Goal: Task Accomplishment & Management: Manage account settings

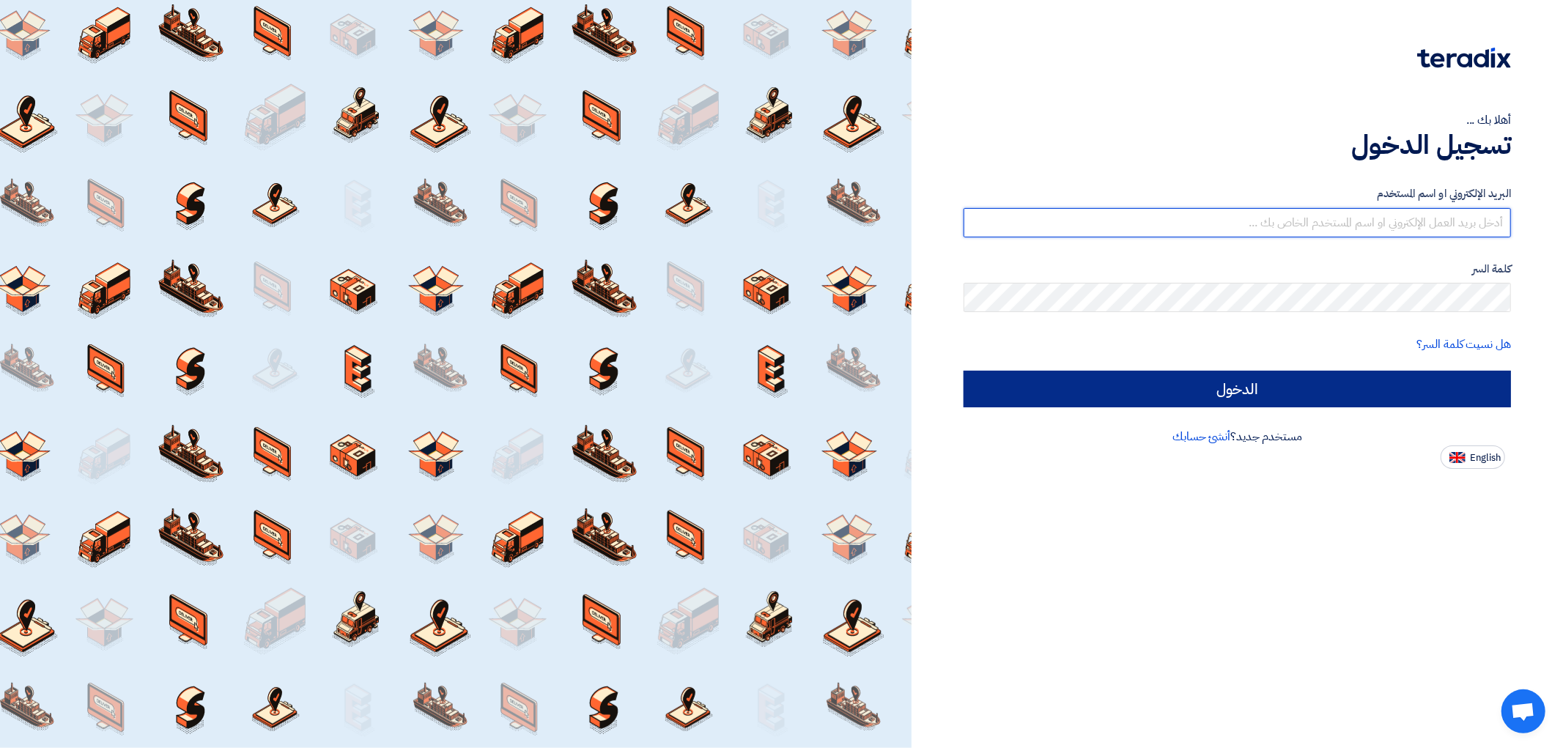
type input "[EMAIL_ADDRESS][DOMAIN_NAME]"
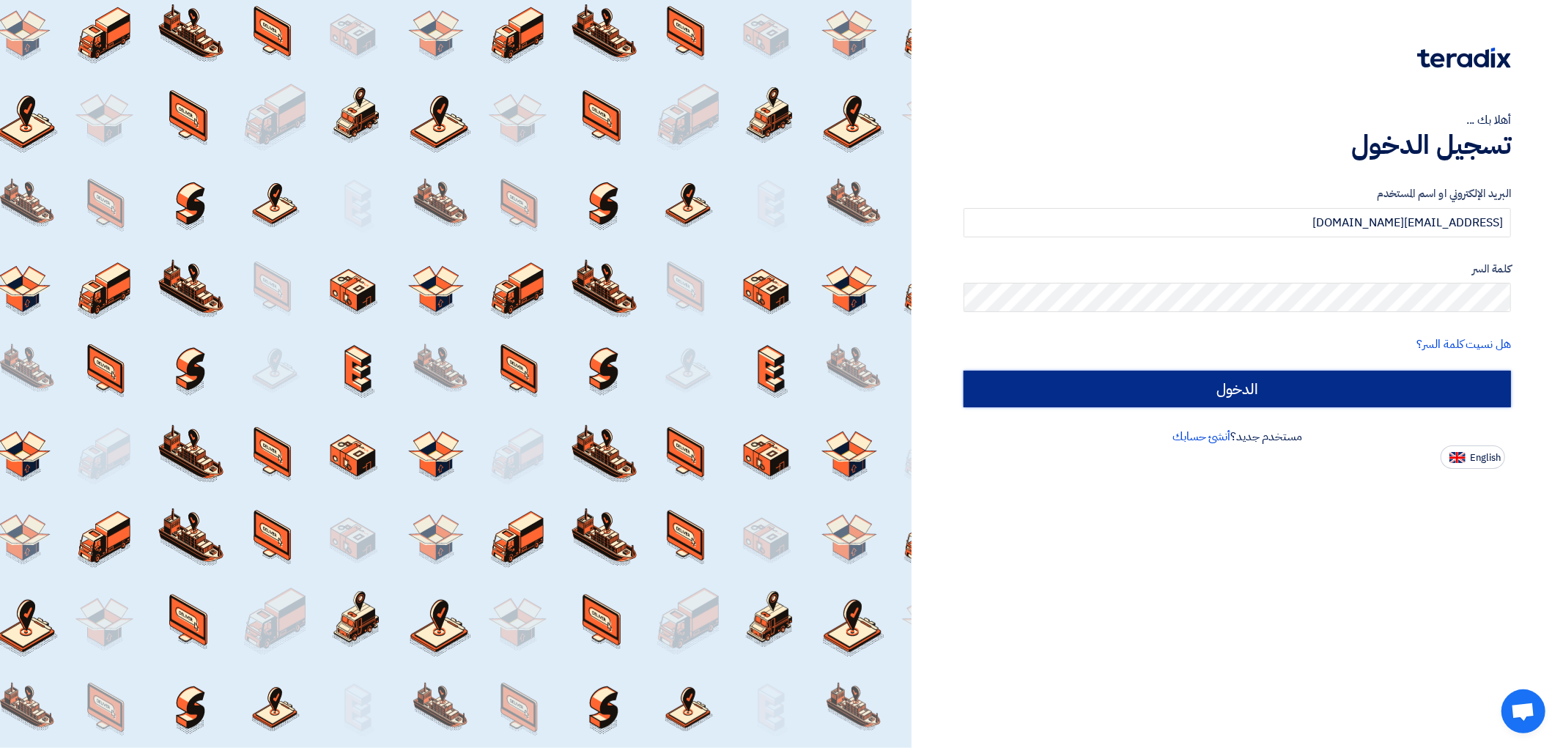
click at [1286, 391] on input "الدخول" at bounding box center [1237, 389] width 547 height 37
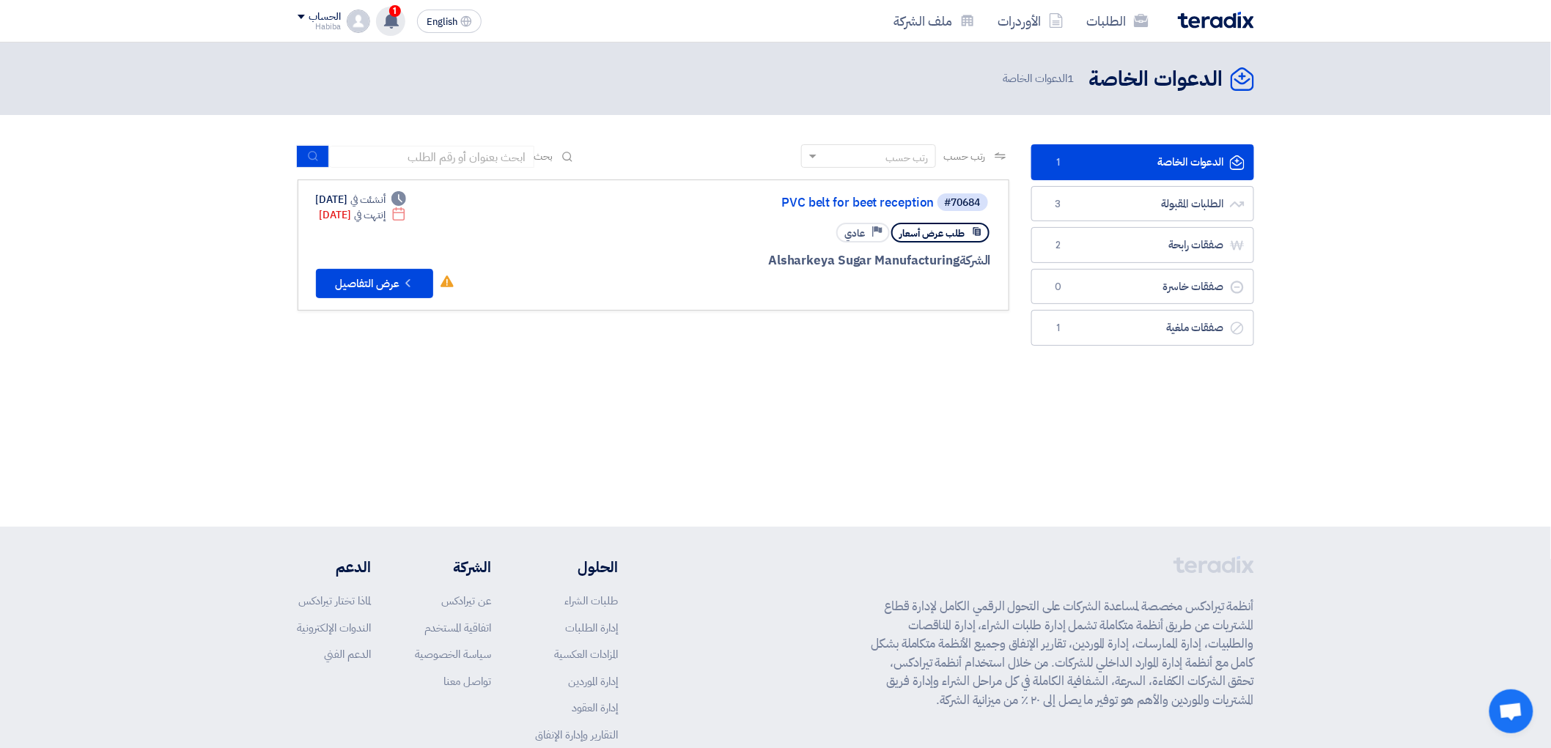
click at [393, 20] on use at bounding box center [391, 20] width 15 height 16
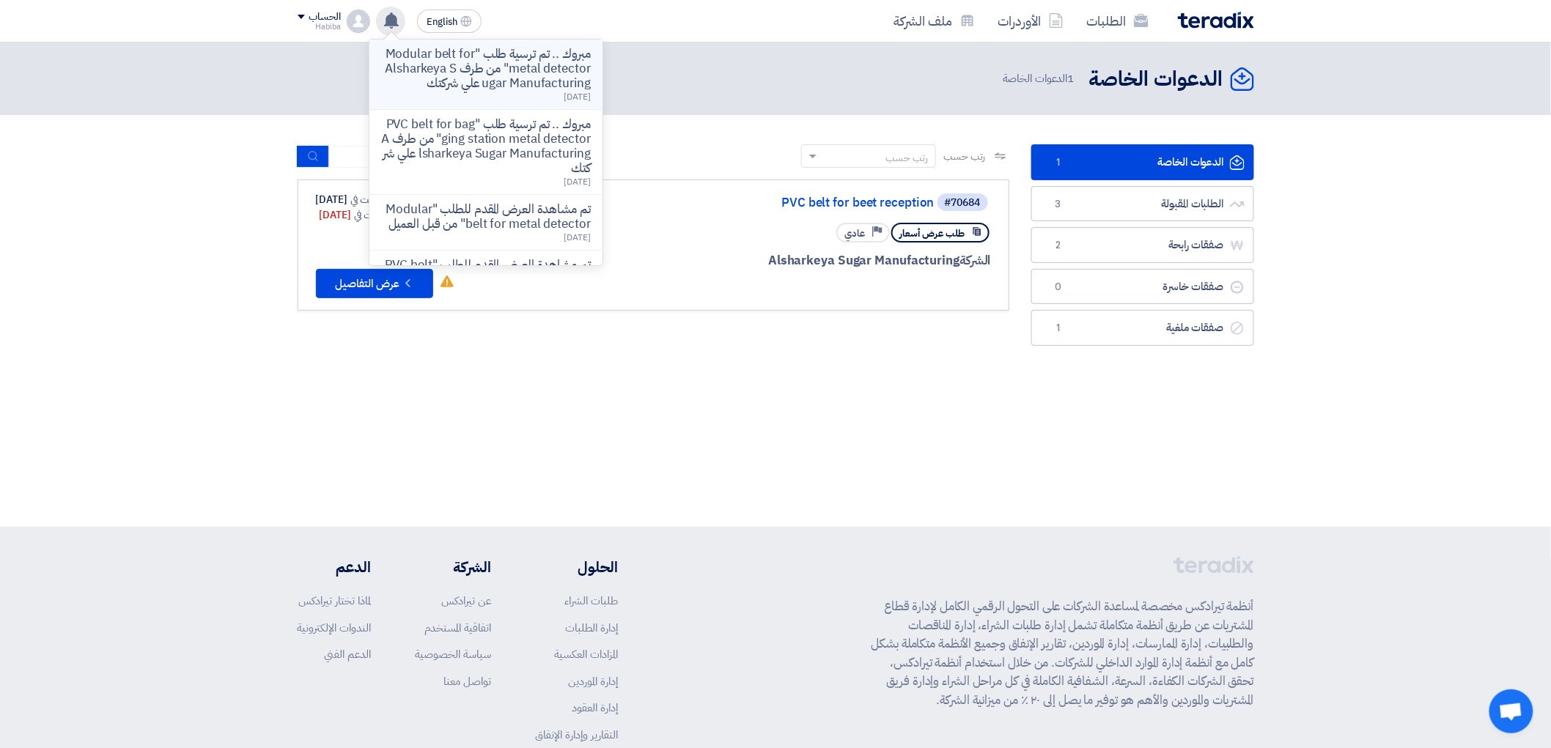
click at [504, 71] on p "مبروك .. تم ترسية طلب "Modular belt for metal detector" من طرف Alsharkeya Sugar…" at bounding box center [486, 69] width 210 height 44
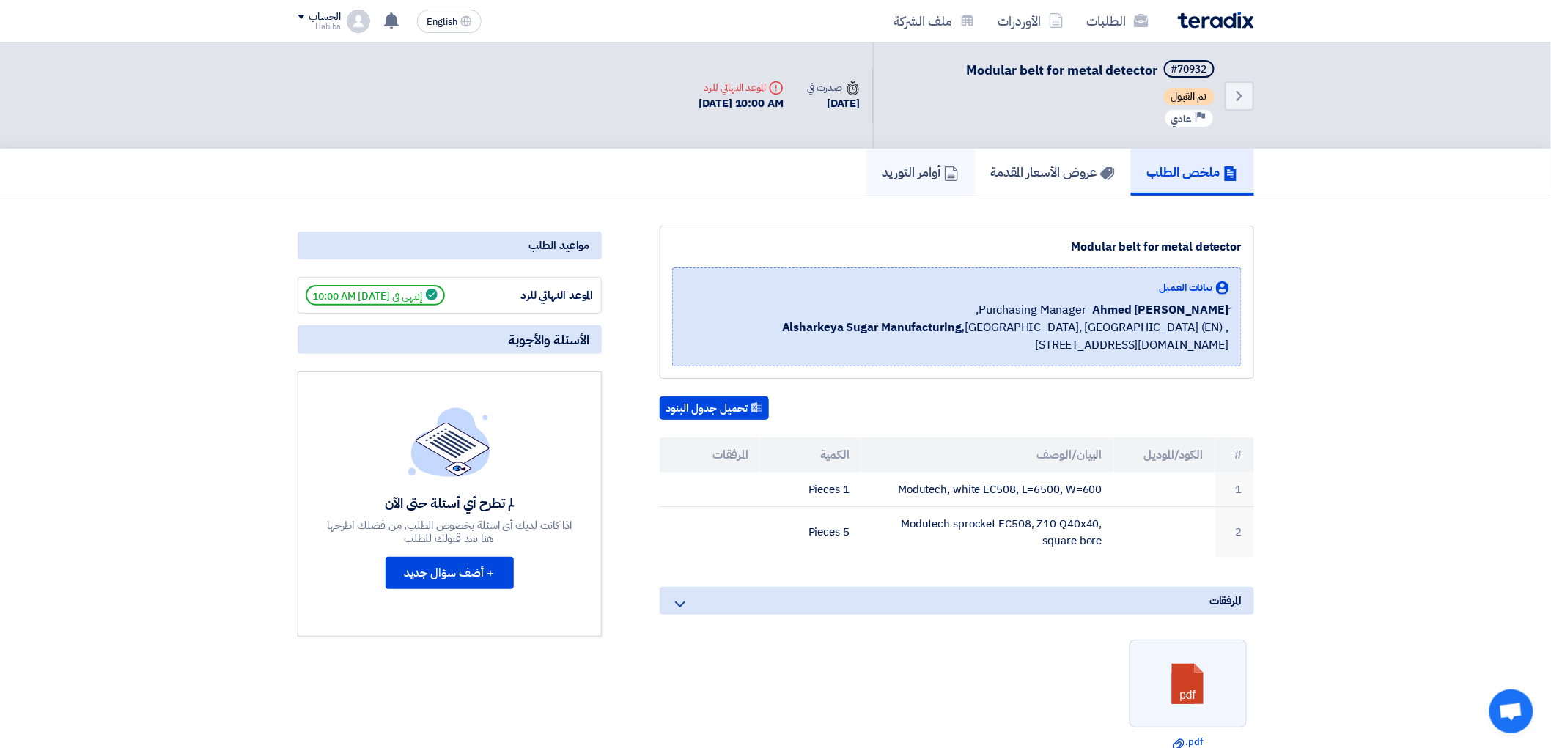
click at [927, 171] on h5 "أوامر التوريد" at bounding box center [920, 171] width 76 height 17
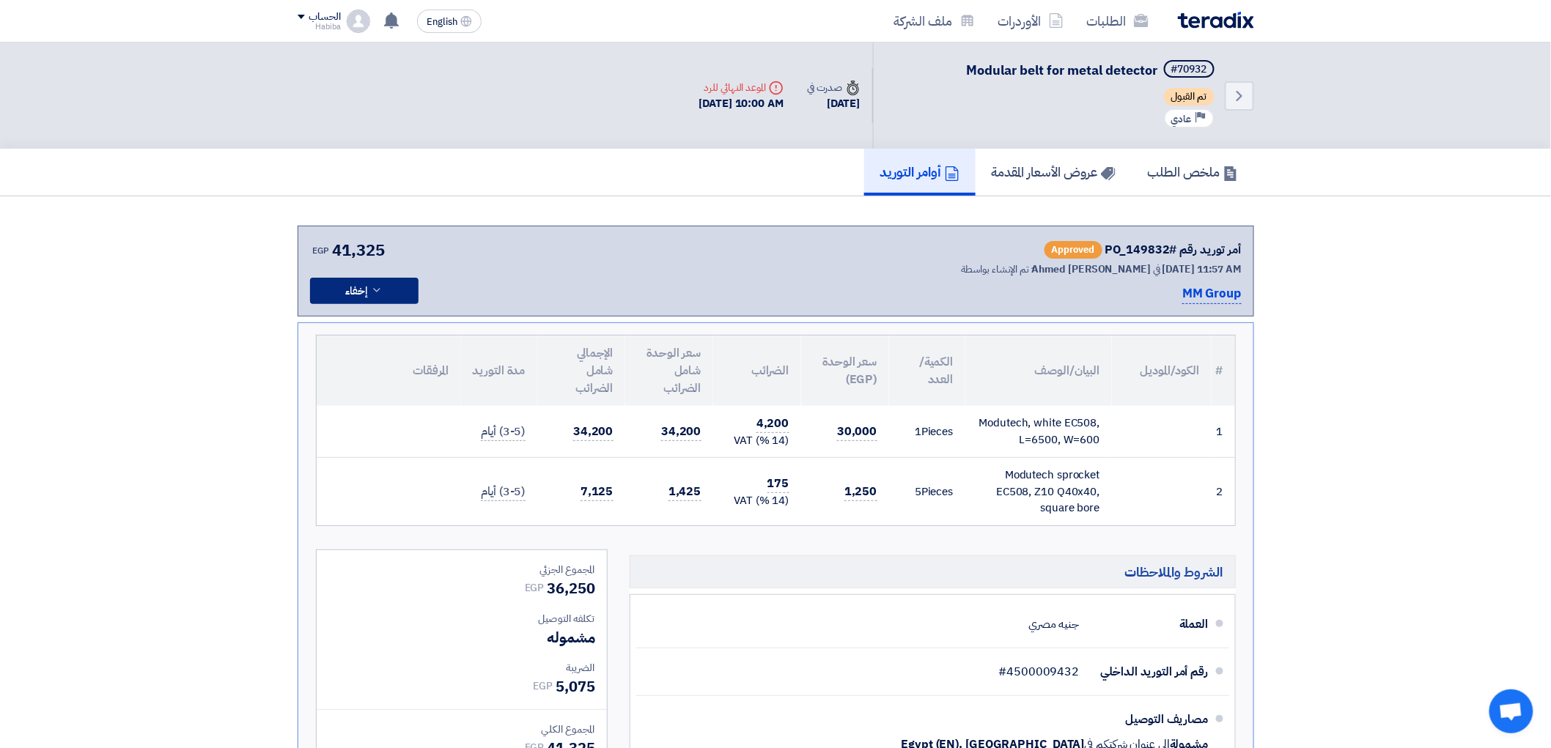
click at [381, 287] on icon at bounding box center [377, 290] width 12 height 12
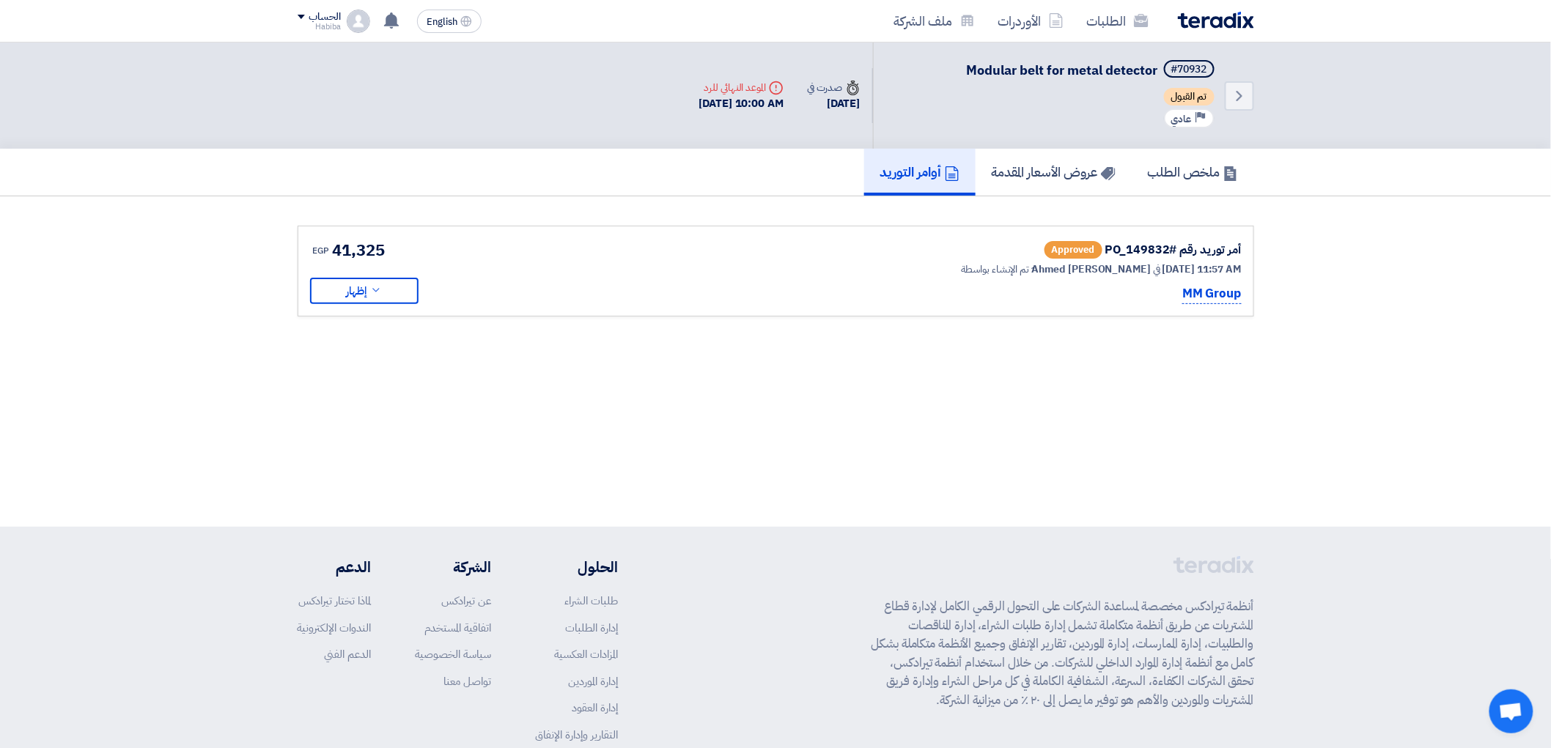
click at [1074, 249] on span "Approved" at bounding box center [1073, 250] width 58 height 18
click at [369, 286] on button "إظهار" at bounding box center [364, 291] width 108 height 26
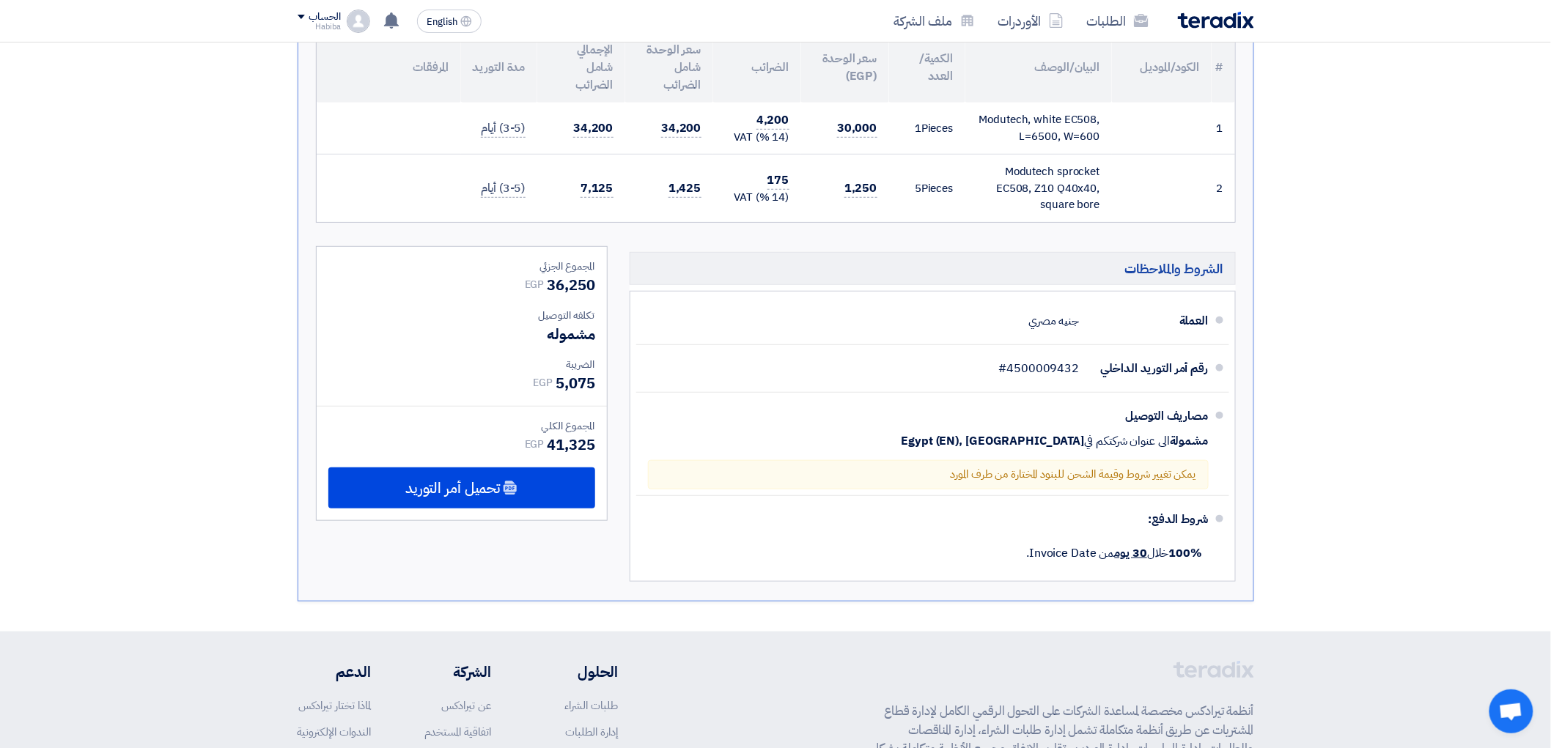
scroll to position [325, 0]
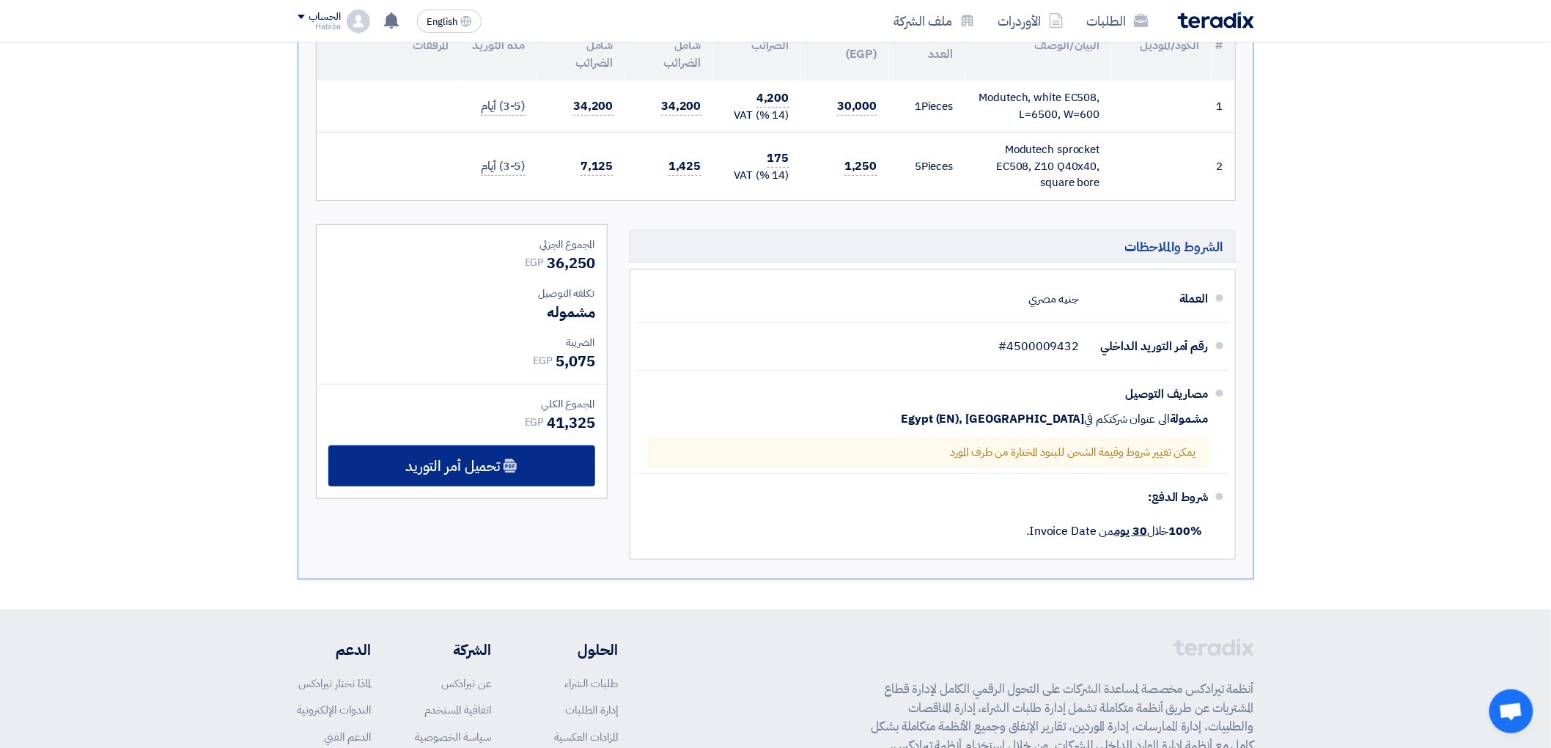
click at [531, 463] on div "تحميل أمر التوريد" at bounding box center [461, 466] width 267 height 41
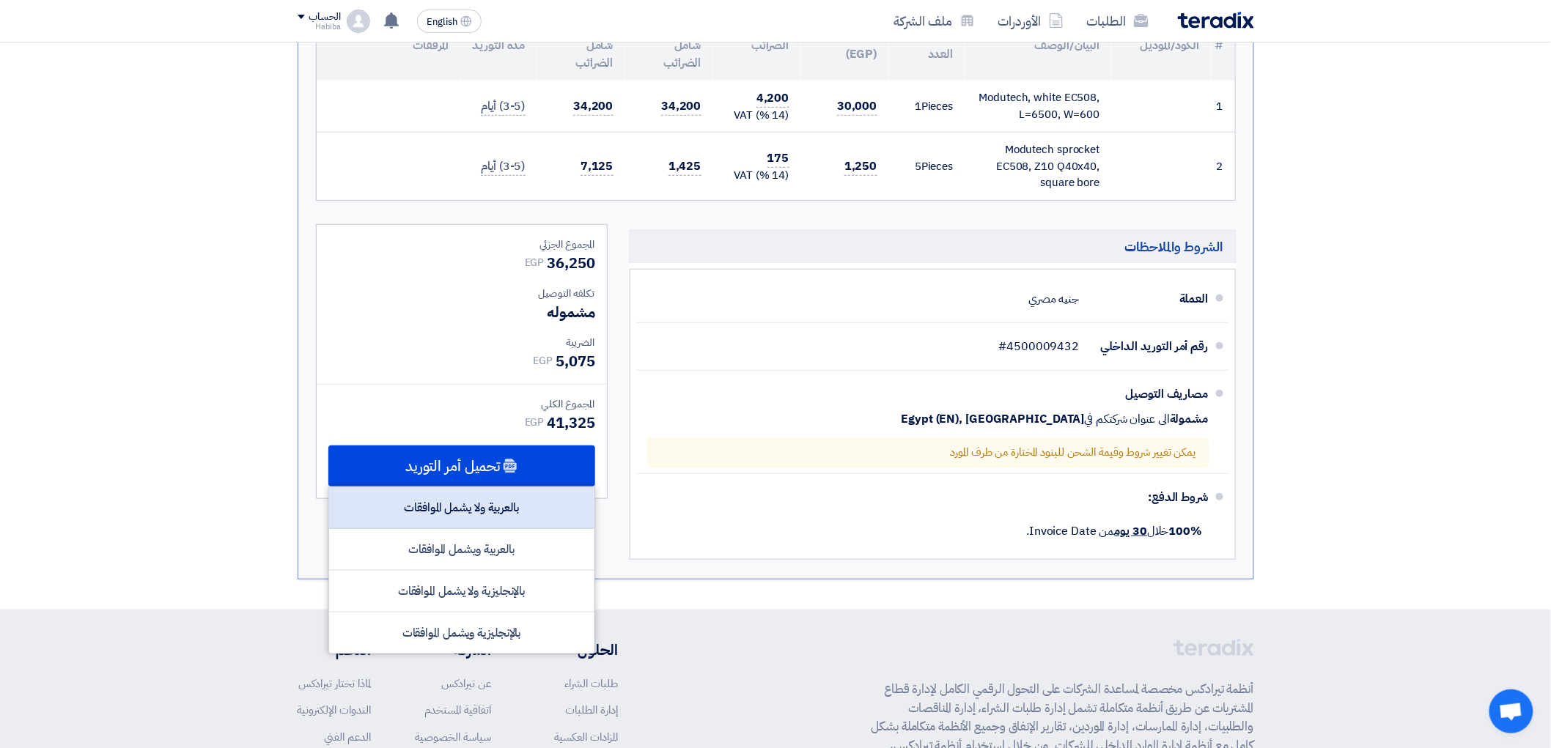
click at [551, 495] on div "بالعربية ولا يشمل الموافقات" at bounding box center [461, 508] width 265 height 42
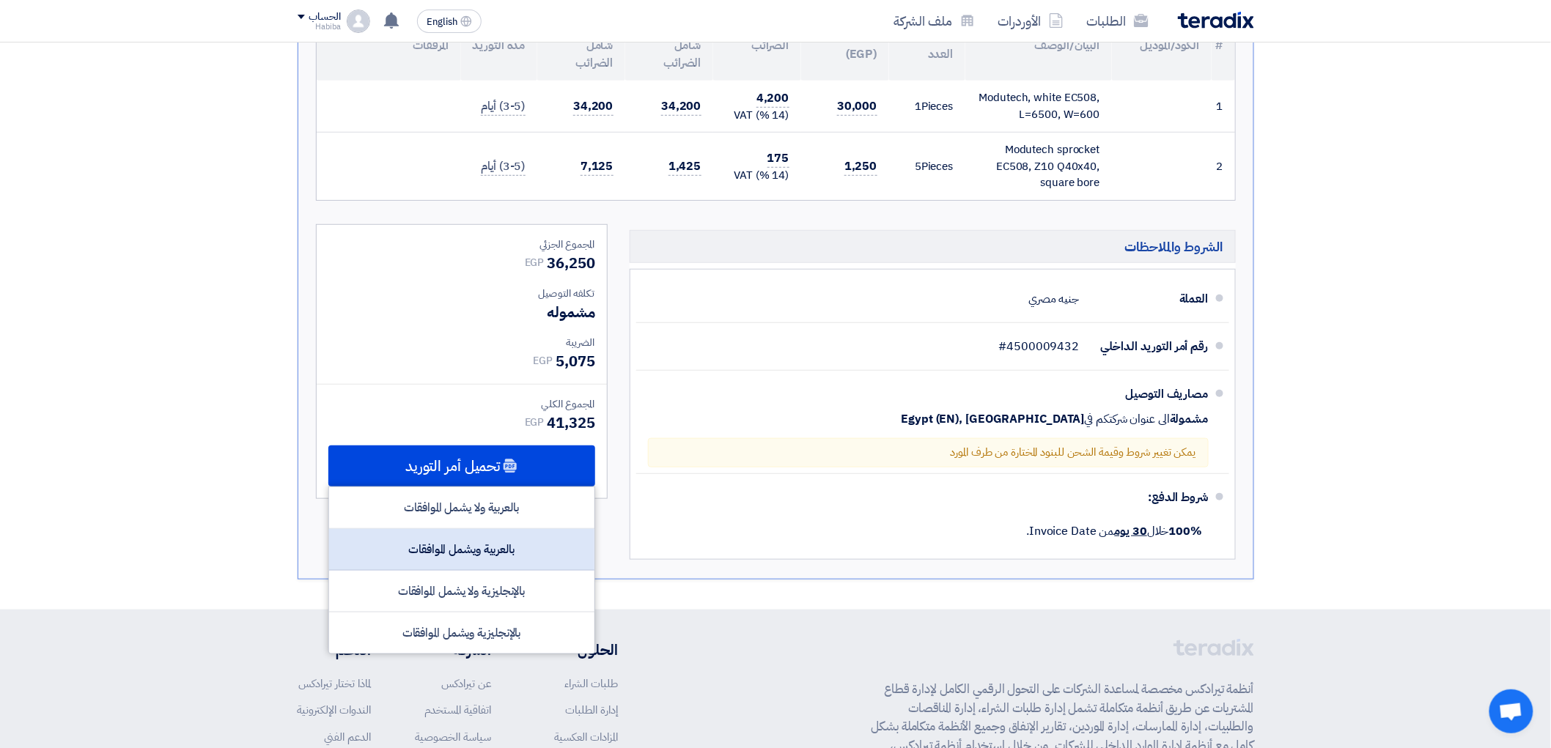
click at [508, 547] on div "بالعربية ويشمل الموافقات" at bounding box center [461, 550] width 265 height 42
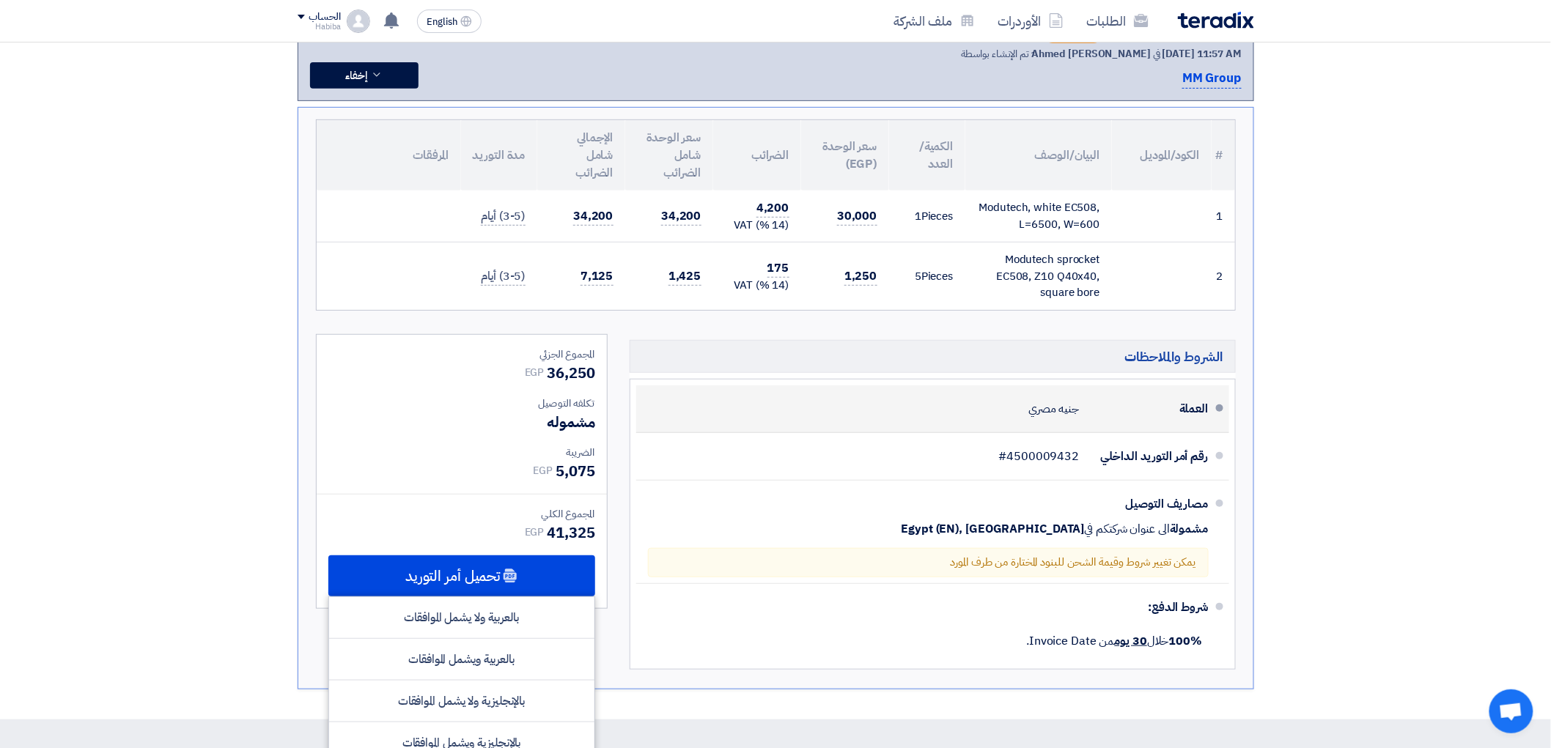
scroll to position [0, 0]
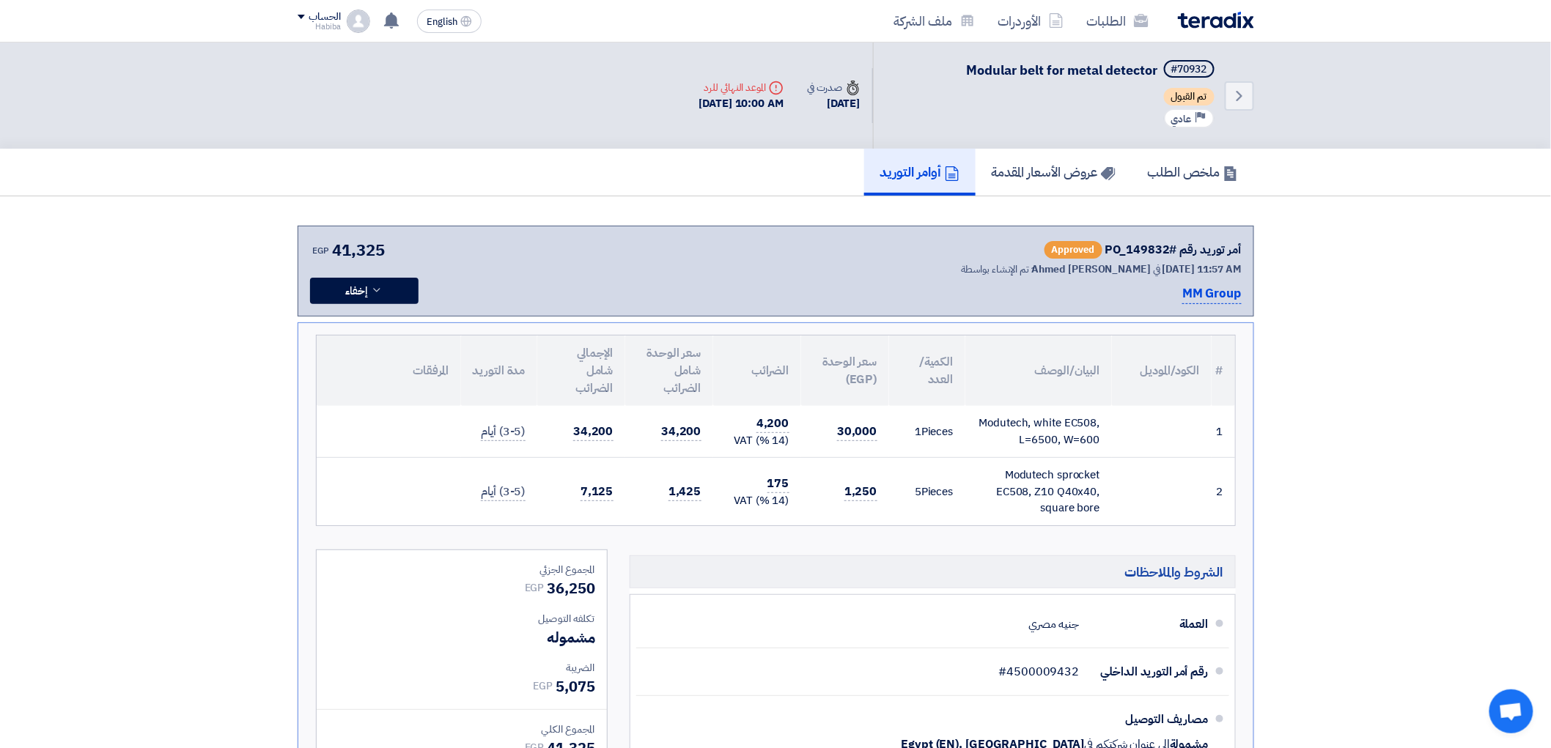
click at [1343, 277] on section "أمر توريد رقم #PO_149832 Approved تم الإنشاء بواسطة [PERSON_NAME] في [DATE] 11:…" at bounding box center [775, 565] width 1551 height 739
click at [384, 24] on icon at bounding box center [391, 20] width 16 height 16
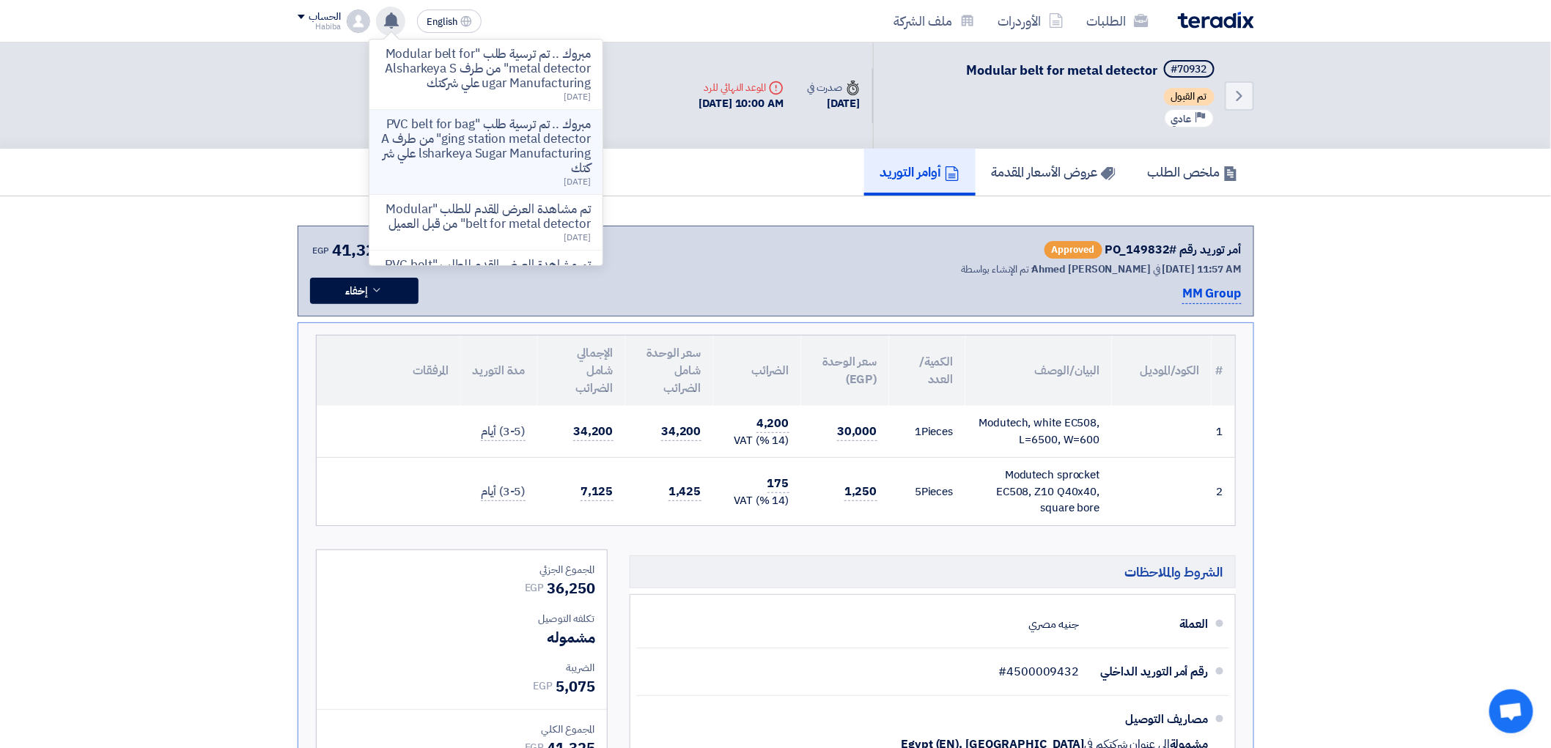
click at [540, 159] on p "مبروك .. تم ترسية طلب "PVC belt for bagging station metal detector" من طرف Alsh…" at bounding box center [486, 146] width 210 height 59
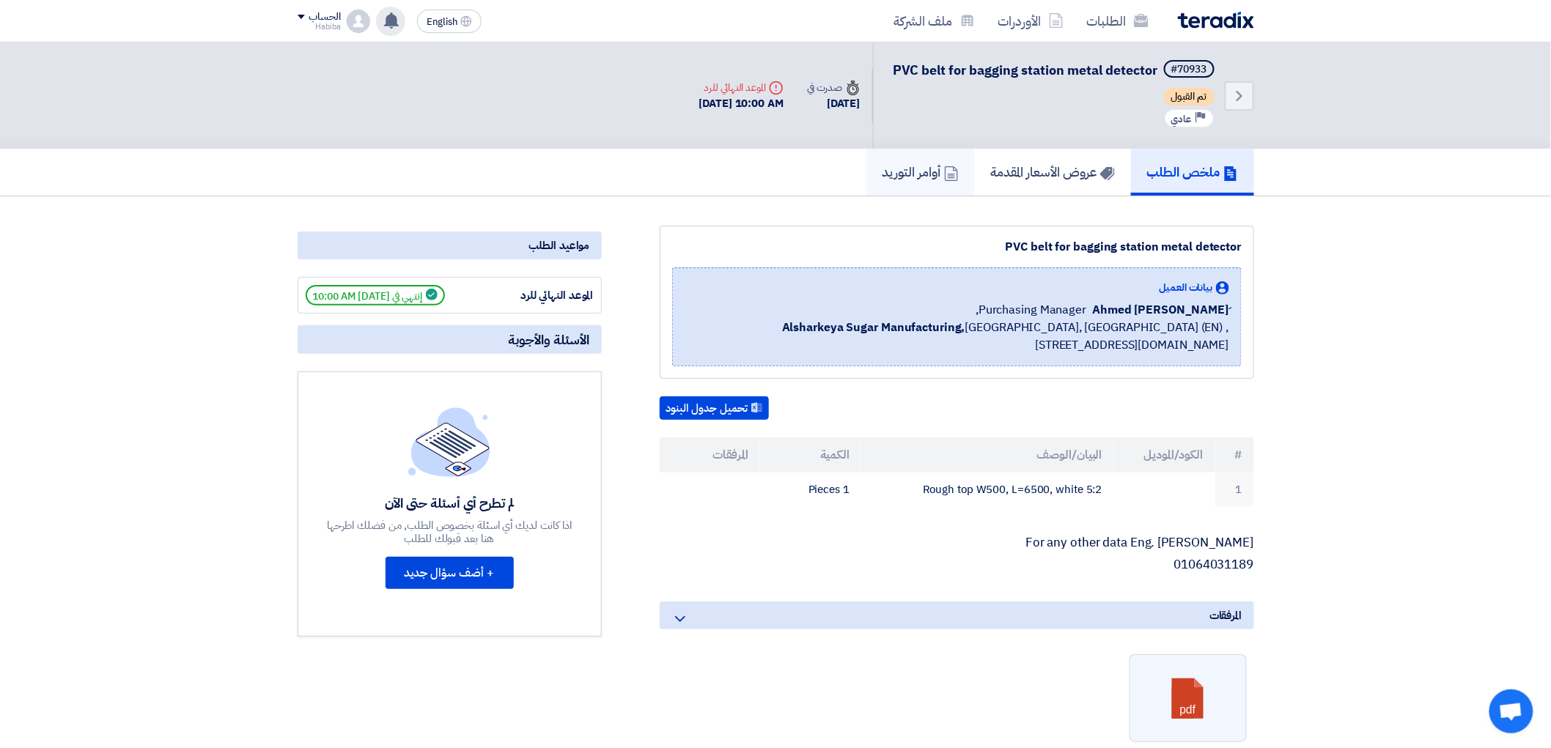
click at [918, 180] on h5 "أوامر التوريد" at bounding box center [920, 171] width 76 height 17
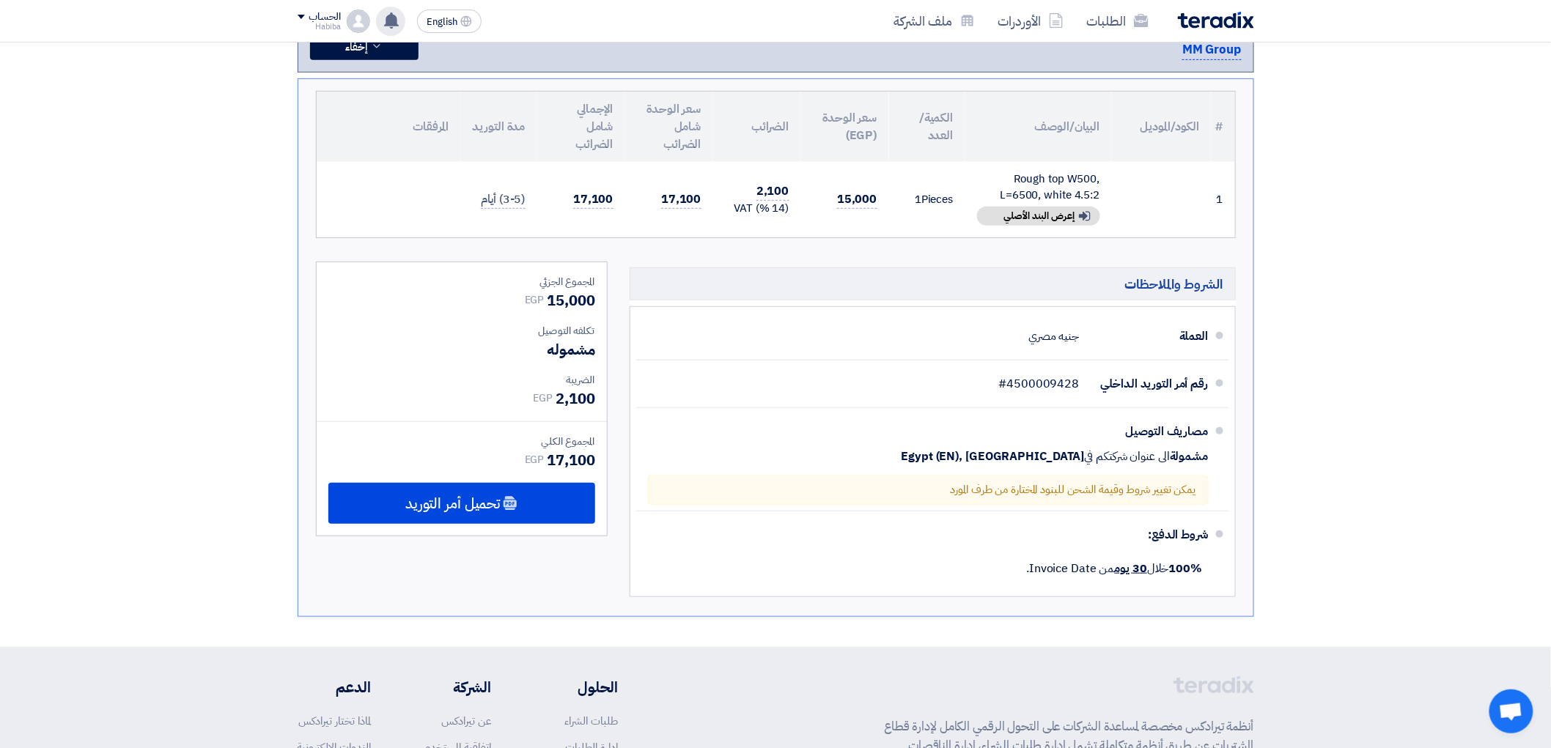
scroll to position [163, 0]
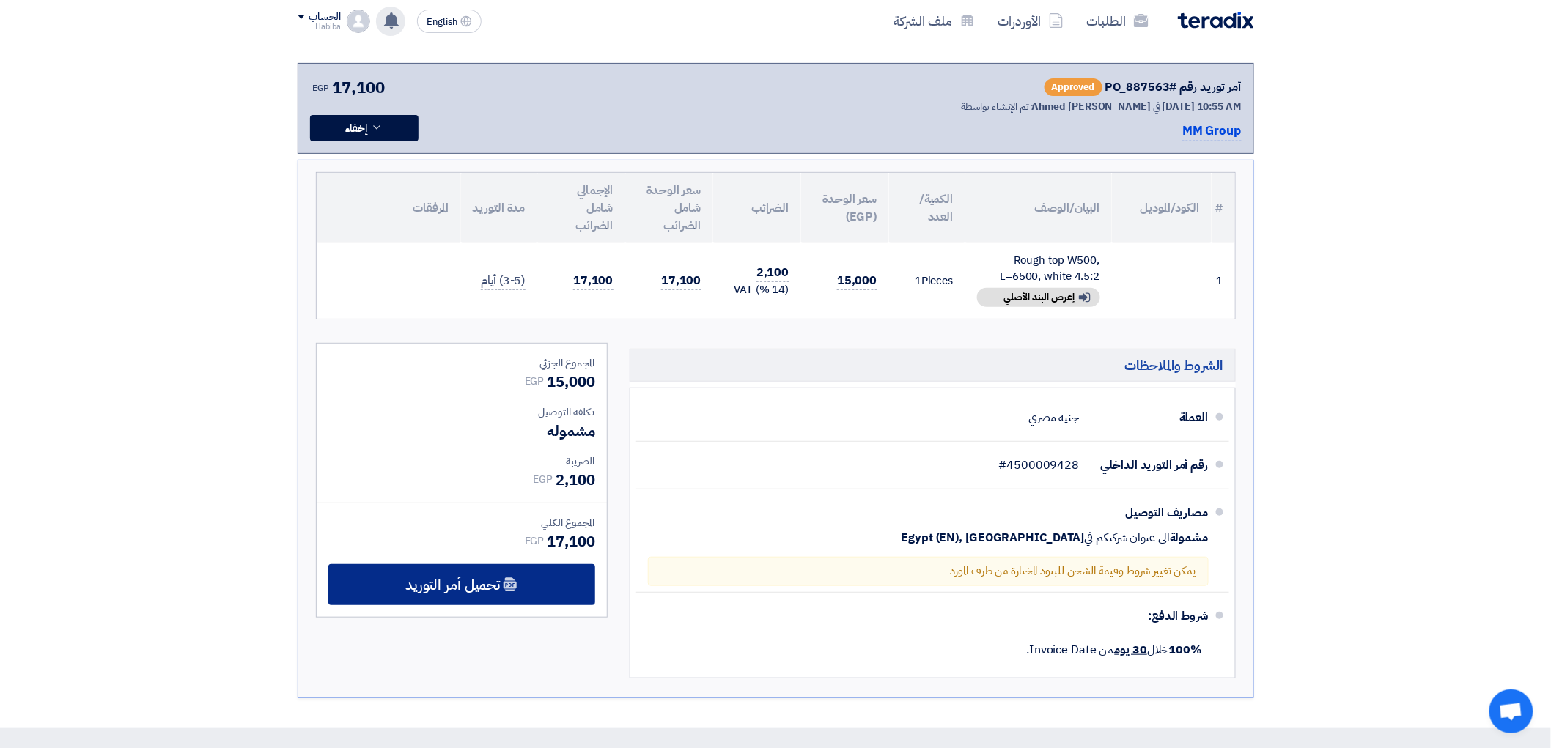
click at [421, 591] on span "تحميل أمر التوريد" at bounding box center [452, 584] width 95 height 13
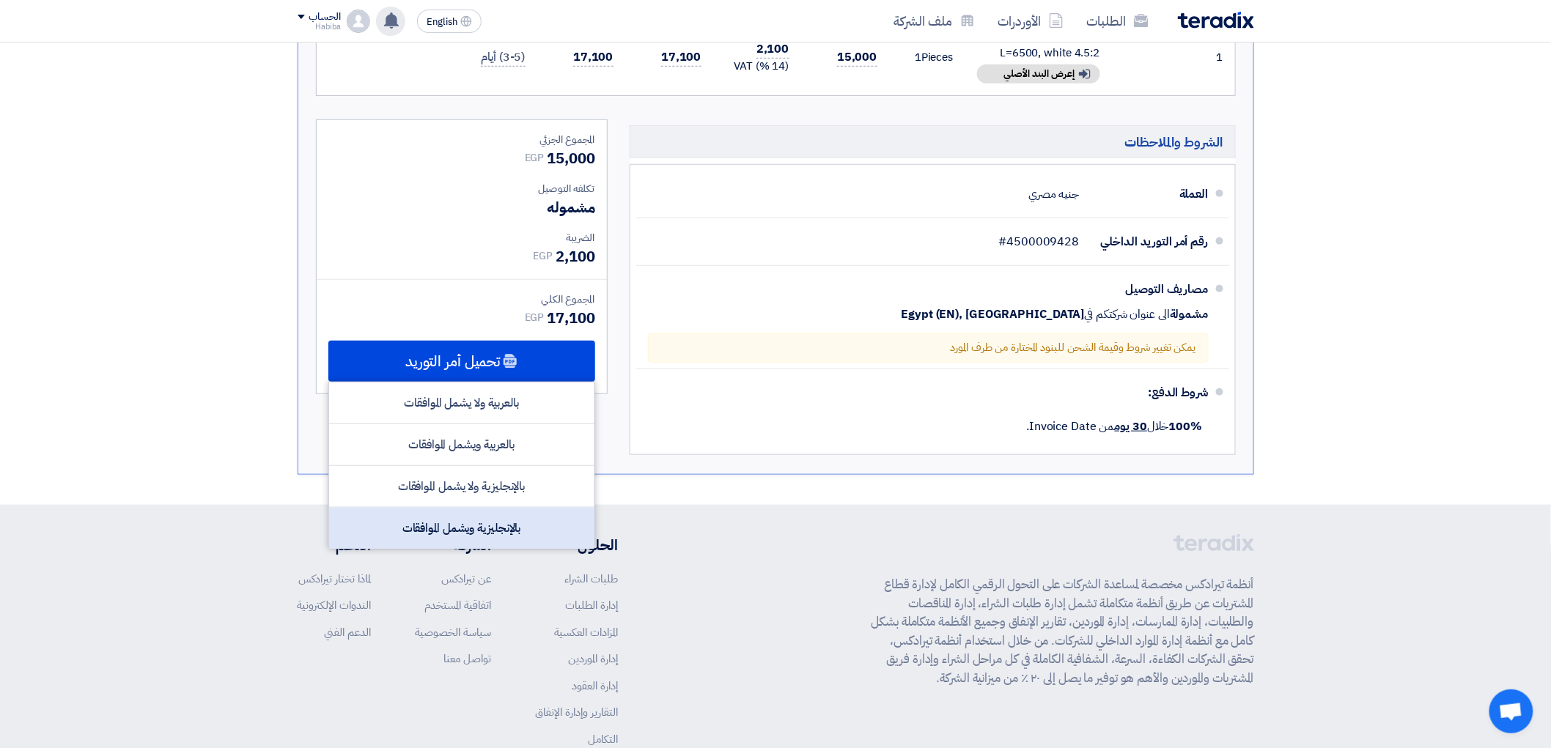
scroll to position [407, 0]
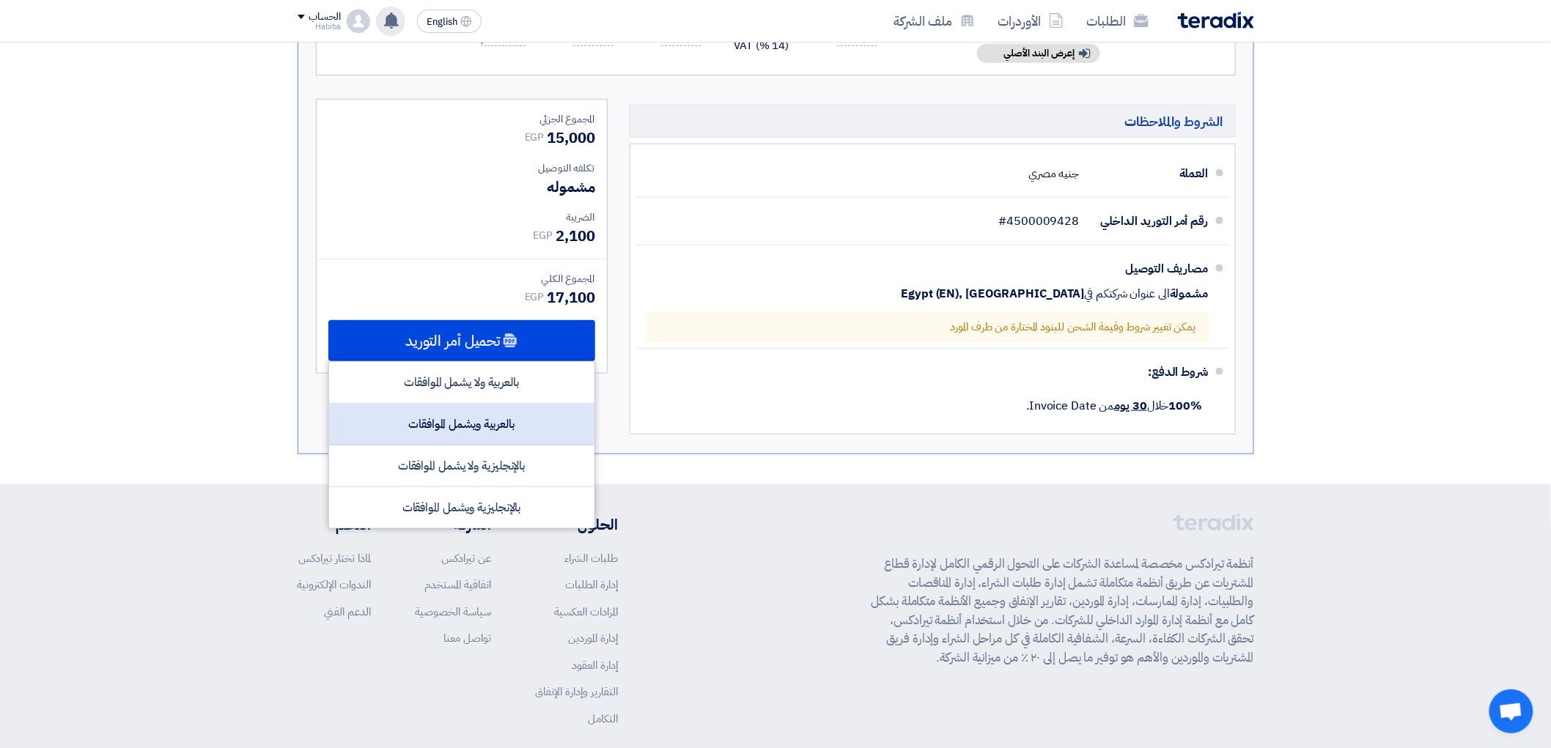
click at [510, 441] on div "بالعربية ويشمل الموافقات" at bounding box center [461, 425] width 265 height 42
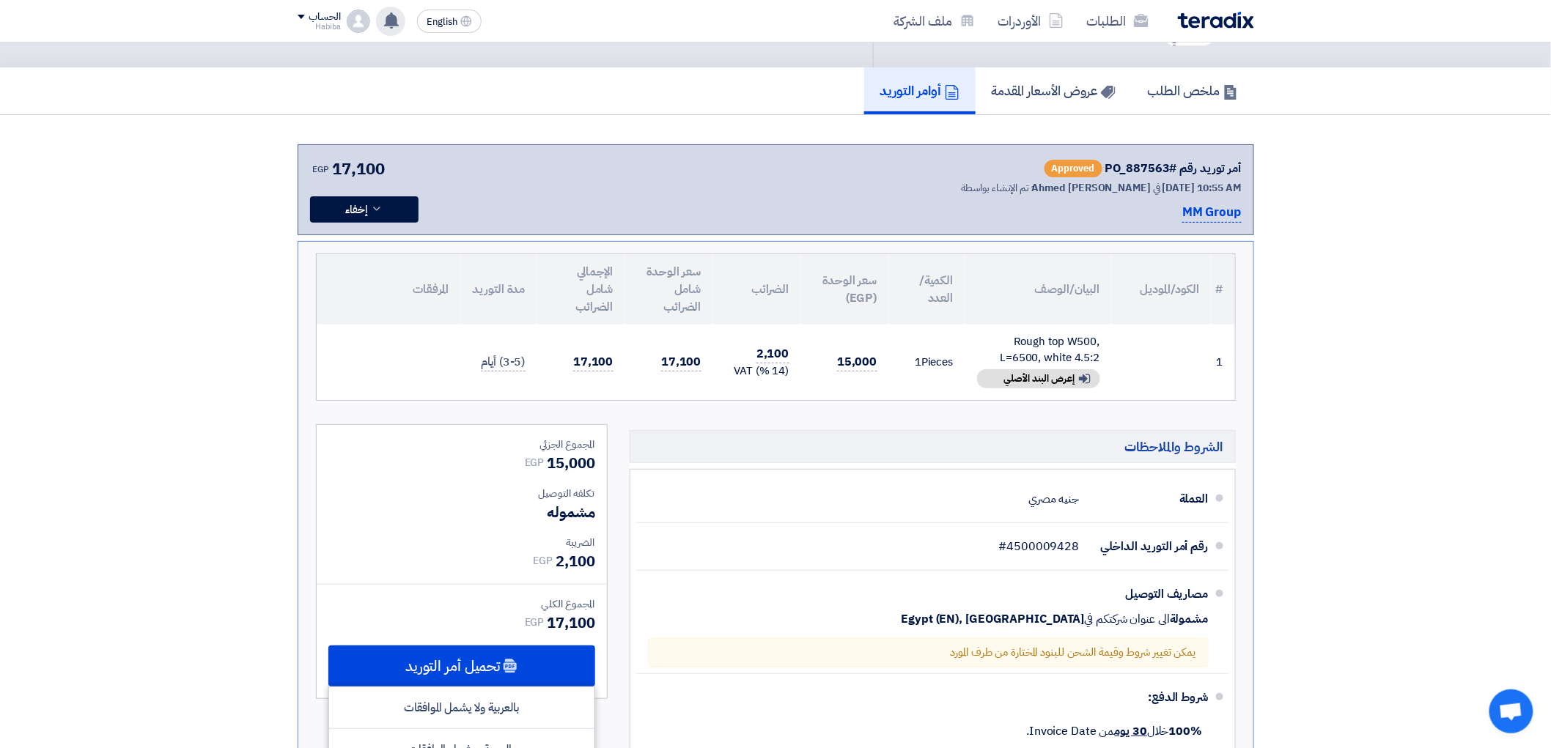
scroll to position [0, 0]
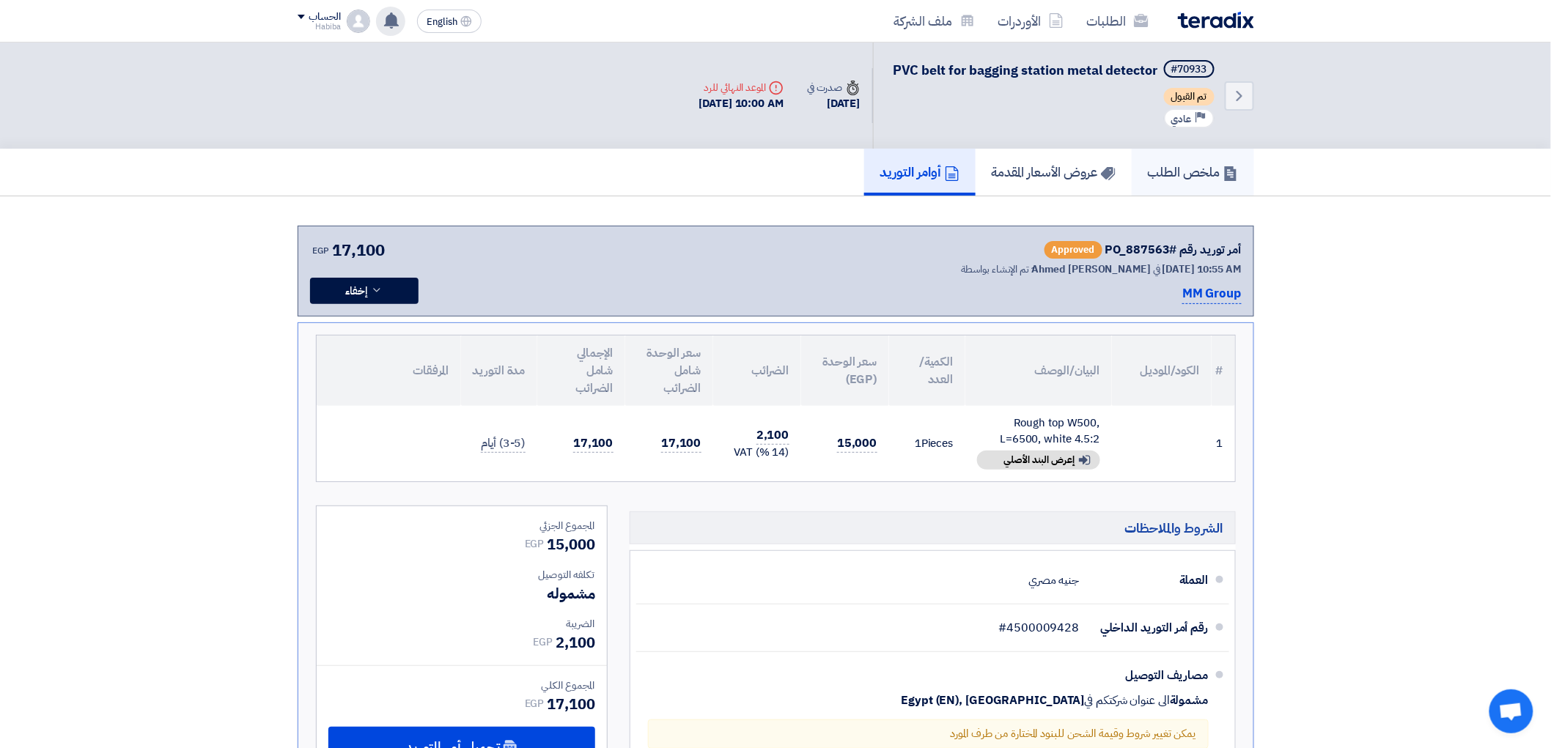
click at [1213, 180] on h5 "ملخص الطلب" at bounding box center [1193, 171] width 90 height 17
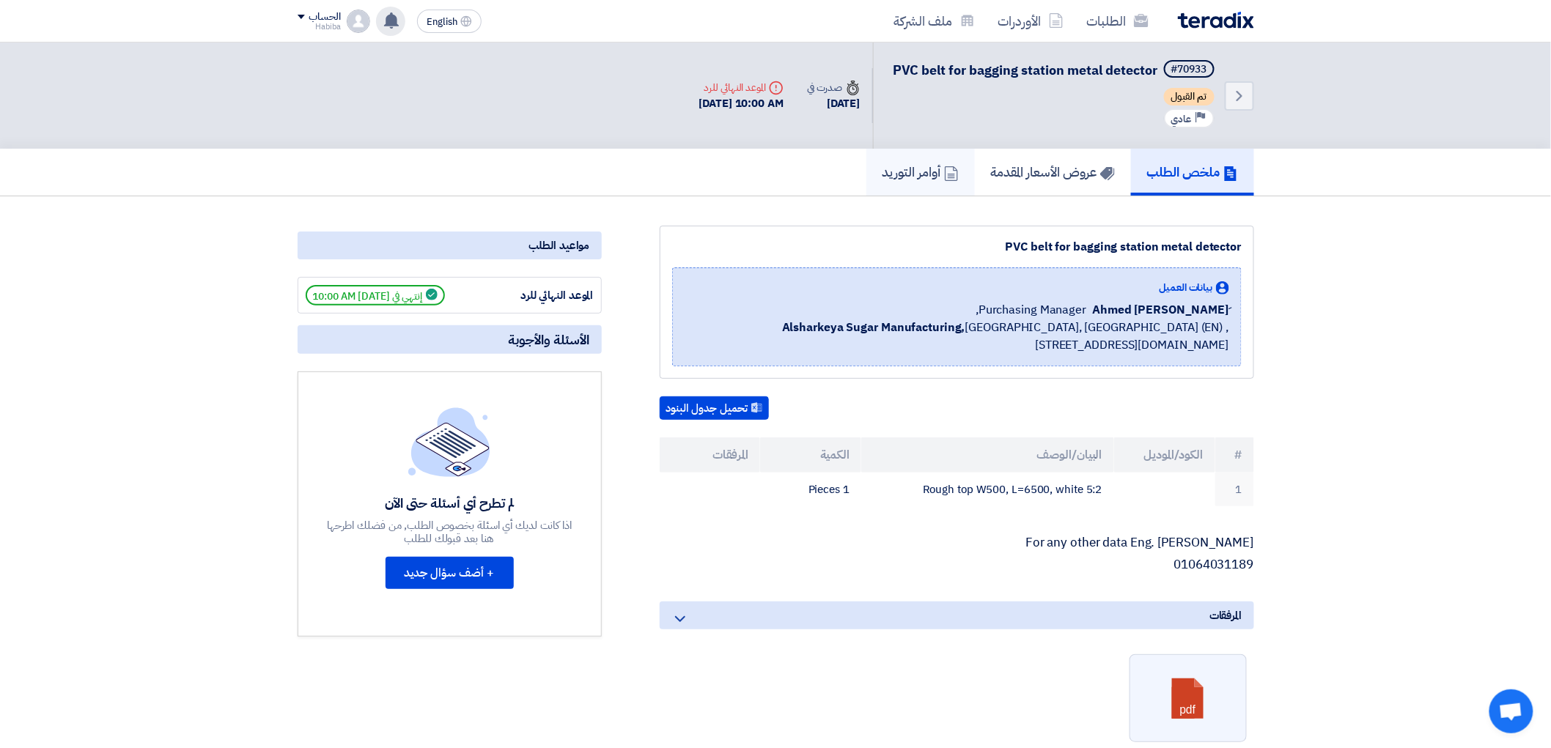
click at [918, 180] on h5 "أوامر التوريد" at bounding box center [920, 171] width 76 height 17
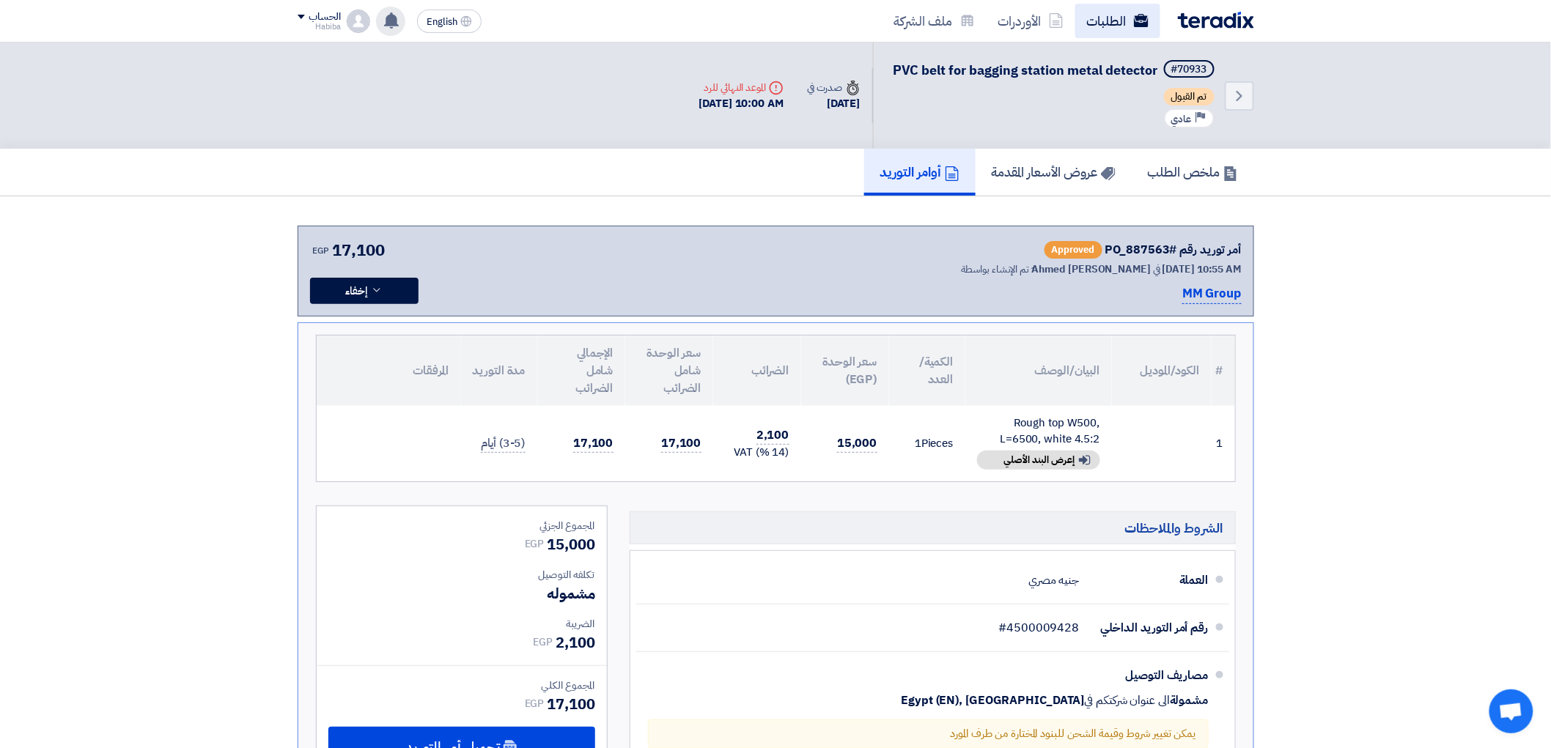
click at [1105, 23] on link "الطلبات" at bounding box center [1117, 21] width 85 height 34
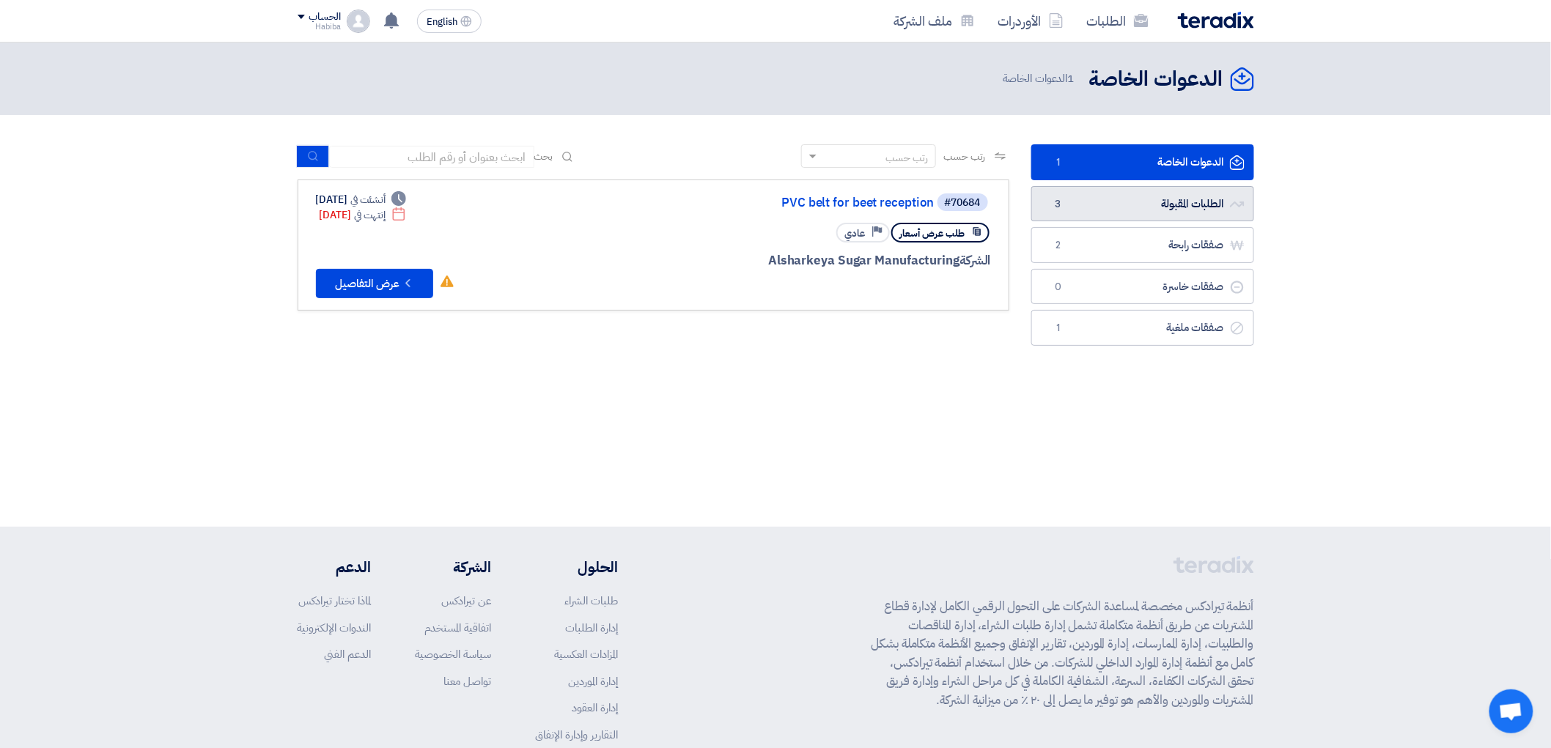
click at [1189, 202] on link "الطلبات المقبولة الطلبات المقبولة 3" at bounding box center [1142, 204] width 223 height 36
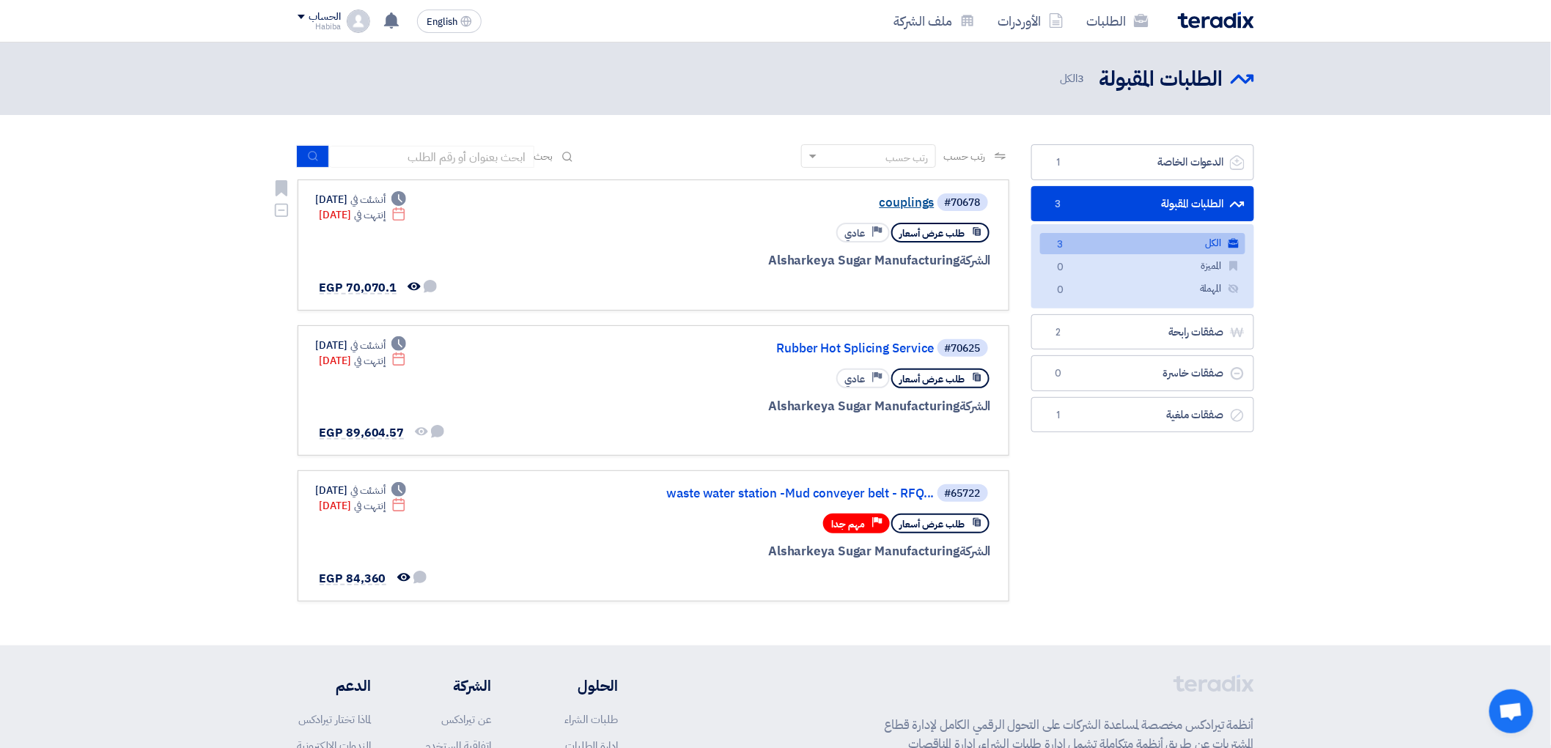
click at [918, 196] on link "couplings" at bounding box center [787, 202] width 293 height 13
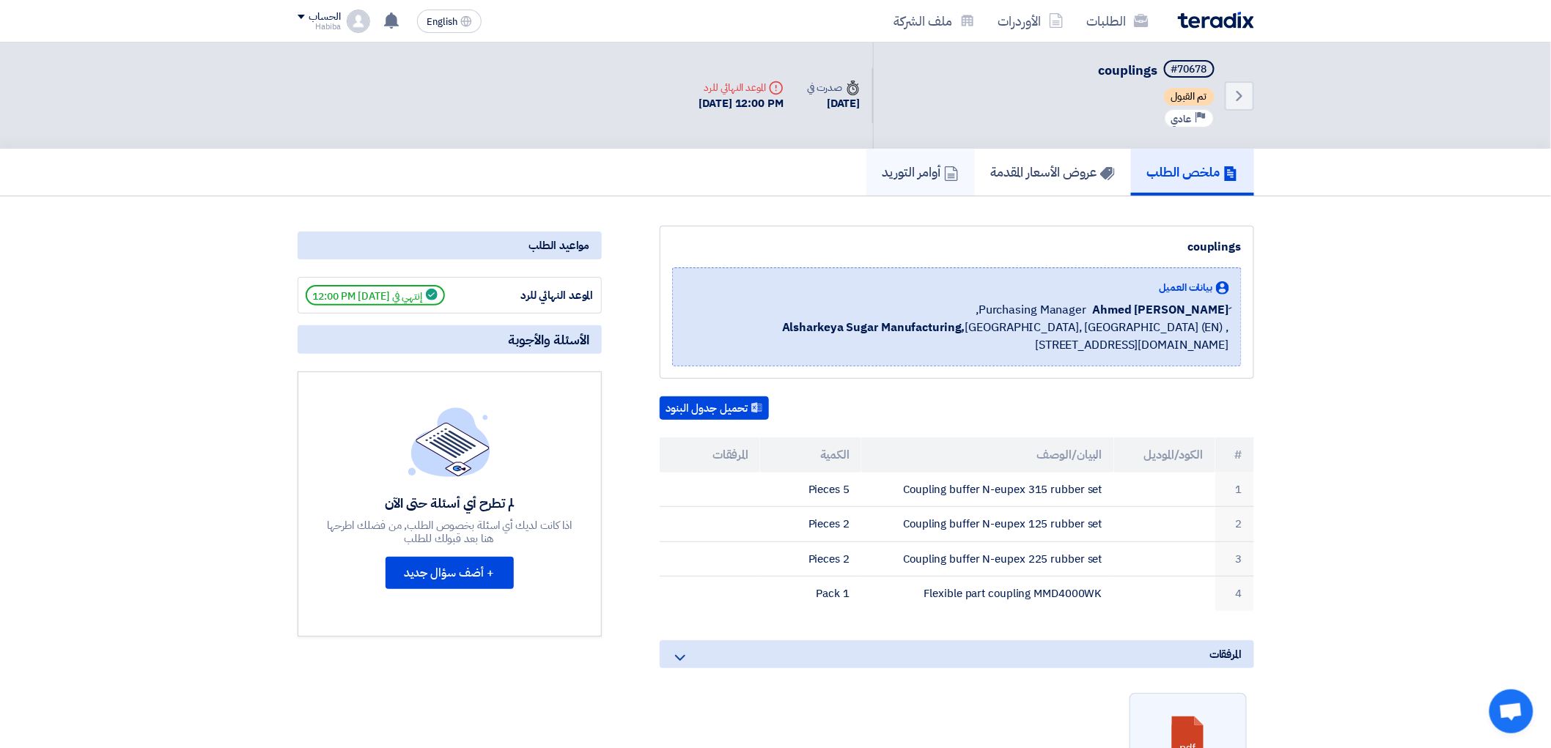
click at [882, 171] on h5 "أوامر التوريد" at bounding box center [920, 171] width 76 height 17
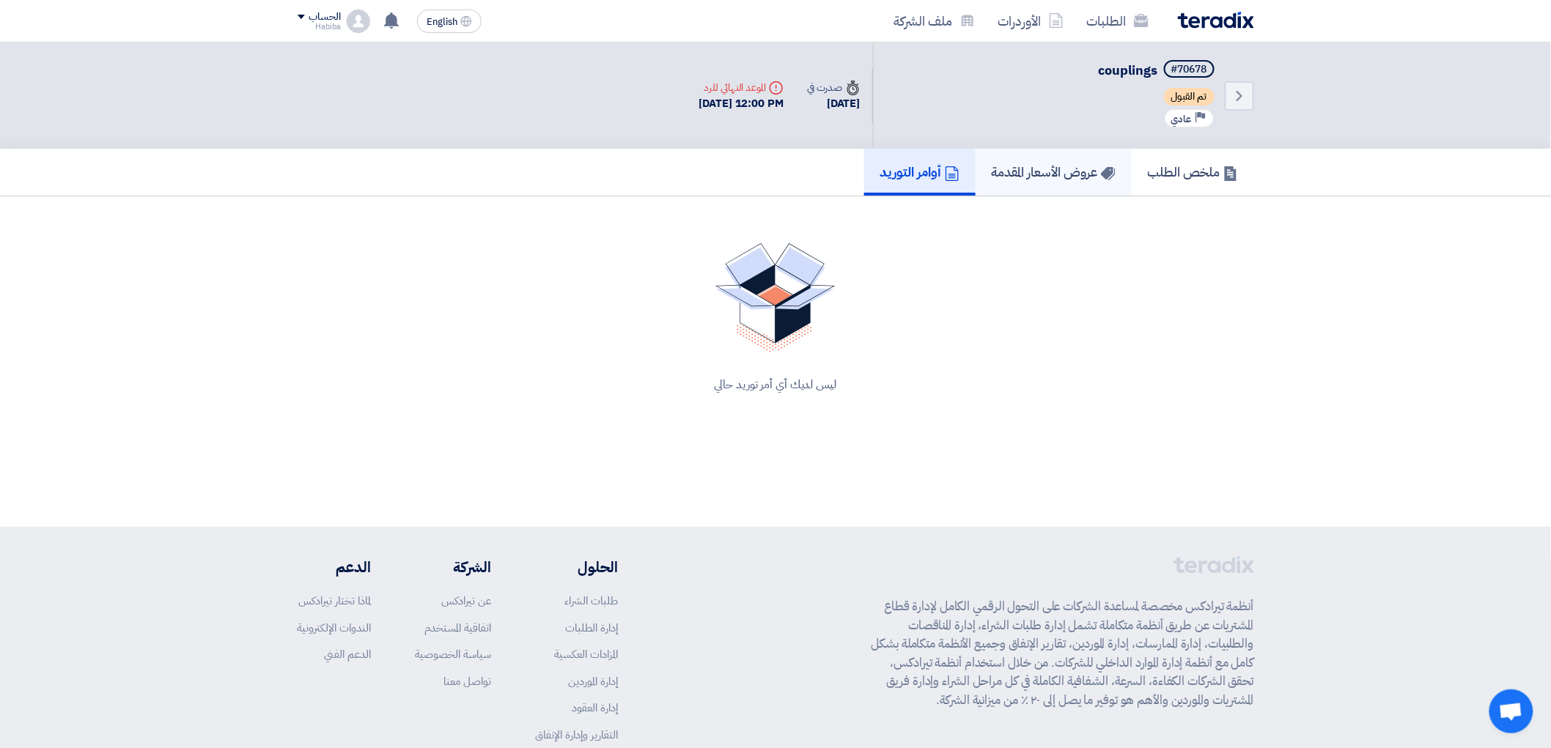
click at [986, 152] on link "عروض الأسعار المقدمة" at bounding box center [1053, 172] width 156 height 47
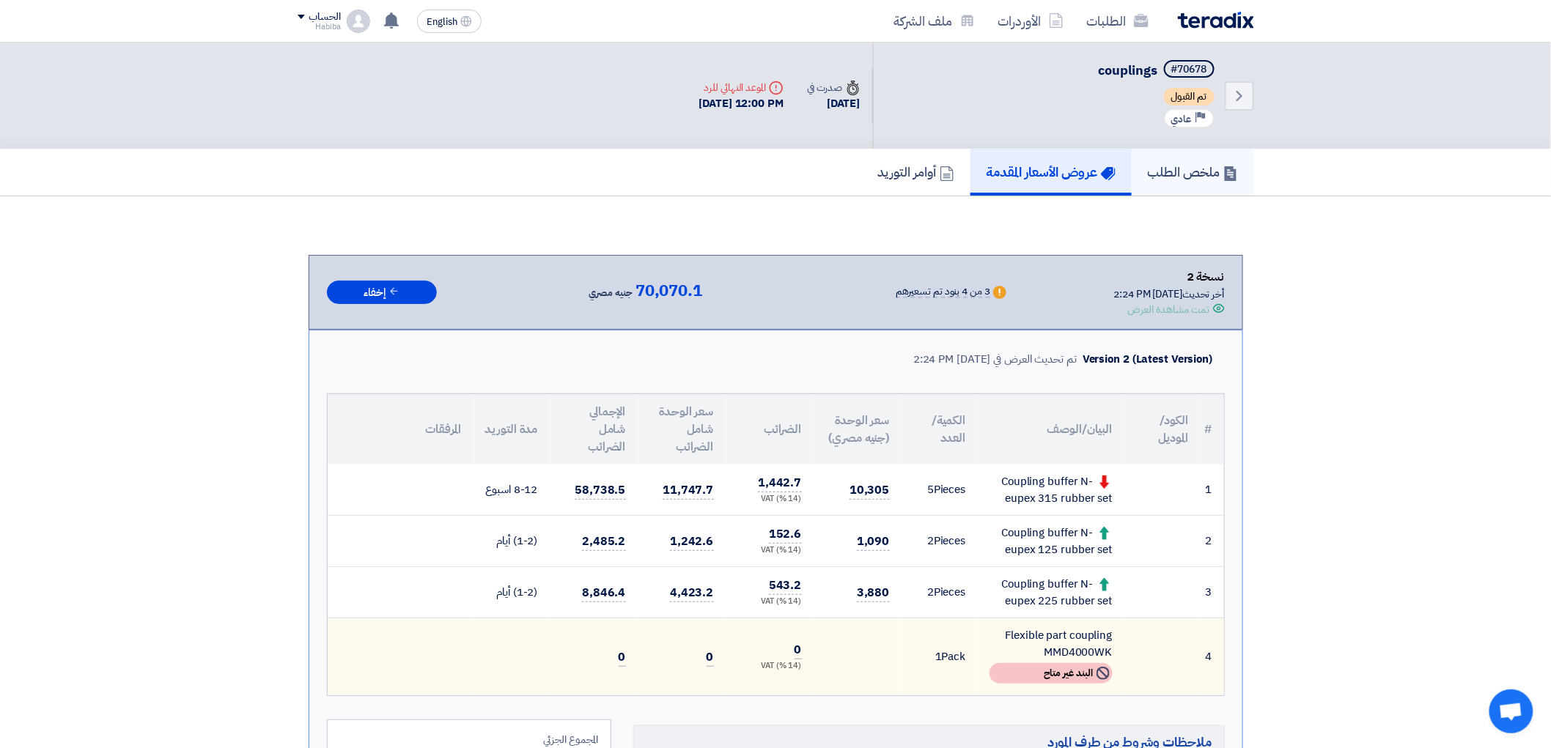
click at [1163, 163] on h5 "ملخص الطلب" at bounding box center [1193, 171] width 90 height 17
